Goal: Entertainment & Leisure: Consume media (video, audio)

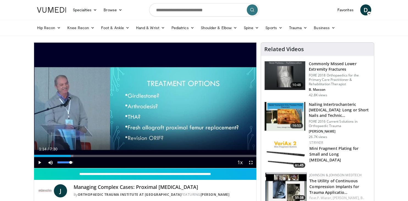
drag, startPoint x: 38, startPoint y: 156, endPoint x: 71, endPoint y: 158, distance: 33.1
click at [71, 158] on div "Current Time 1:14 / Duration 7:30 Play Skip Backward Skip Forward Mute 86% Load…" at bounding box center [145, 162] width 223 height 11
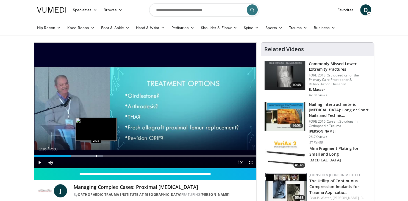
drag, startPoint x: 72, startPoint y: 157, endPoint x: 96, endPoint y: 155, distance: 24.5
click at [96, 155] on div "Progress Bar" at bounding box center [85, 156] width 34 height 2
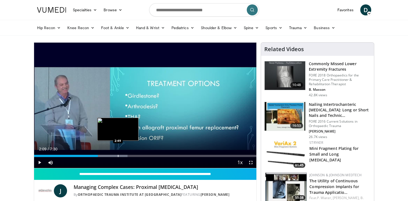
click at [118, 157] on div "Loaded : 42.11% 2:09 2:49" at bounding box center [145, 156] width 223 height 2
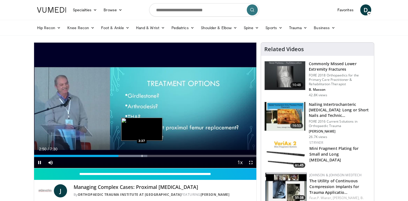
click at [142, 156] on div "Progress Bar" at bounding box center [142, 156] width 1 height 2
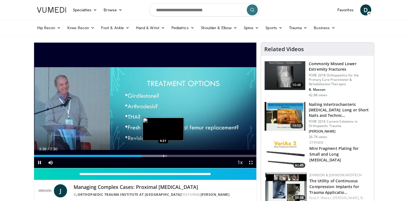
click at [163, 156] on div "Progress Bar" at bounding box center [163, 156] width 1 height 2
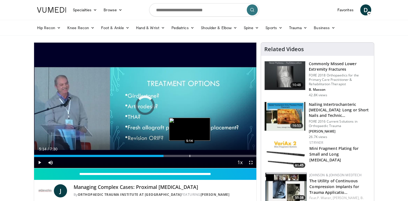
click at [190, 155] on div "Progress Bar" at bounding box center [190, 156] width 1 height 2
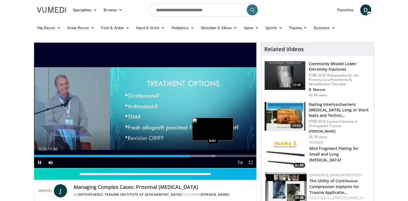
click at [213, 157] on div "Progress Bar" at bounding box center [213, 156] width 1 height 2
click at [219, 156] on div "Loaded : 95.32% 6:03 6:14" at bounding box center [145, 156] width 223 height 2
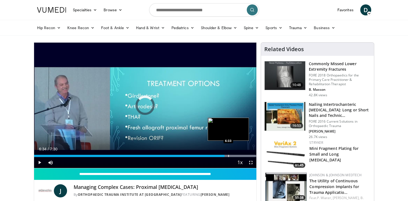
click at [229, 157] on div "Loaded : 99.75% 6:25 6:33" at bounding box center [145, 156] width 223 height 2
click at [244, 155] on div "Progress Bar" at bounding box center [244, 156] width 1 height 2
